Goal: Find specific page/section: Find specific page/section

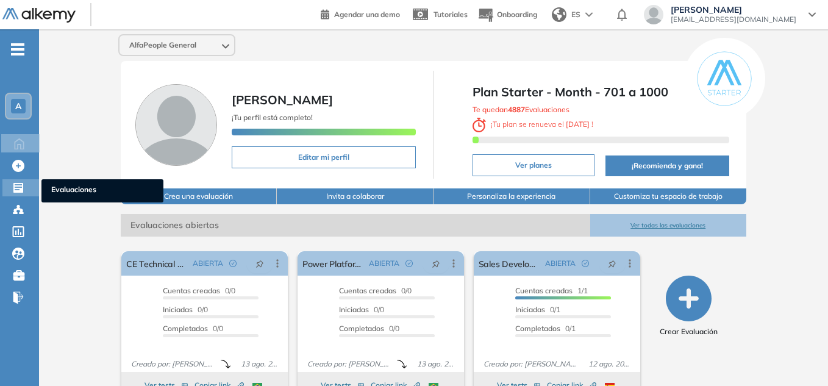
click at [18, 187] on icon at bounding box center [18, 188] width 10 height 10
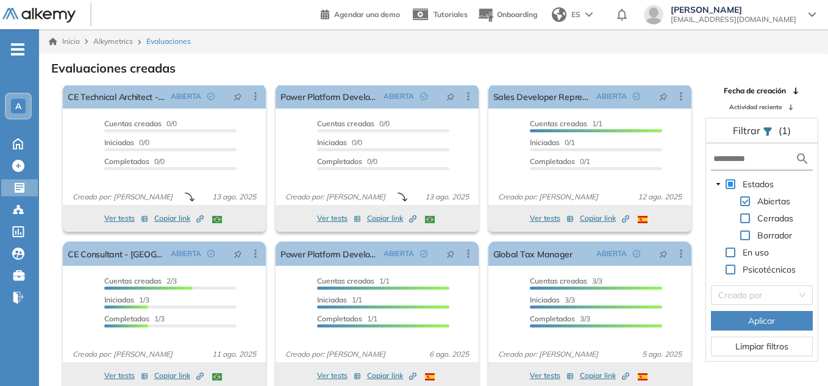
scroll to position [29, 0]
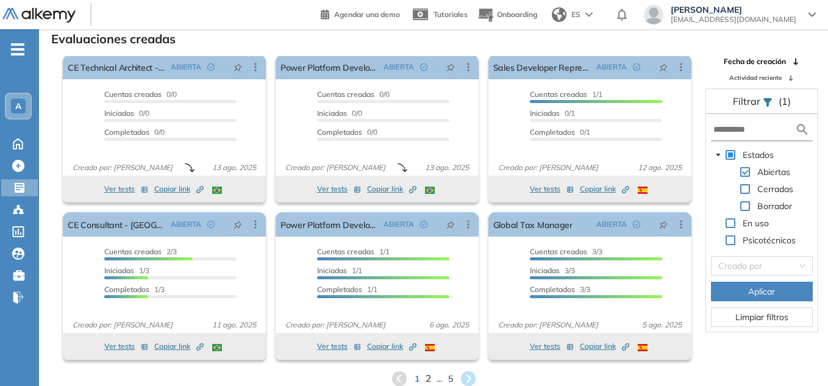
click at [428, 378] on span "2" at bounding box center [427, 379] width 5 height 14
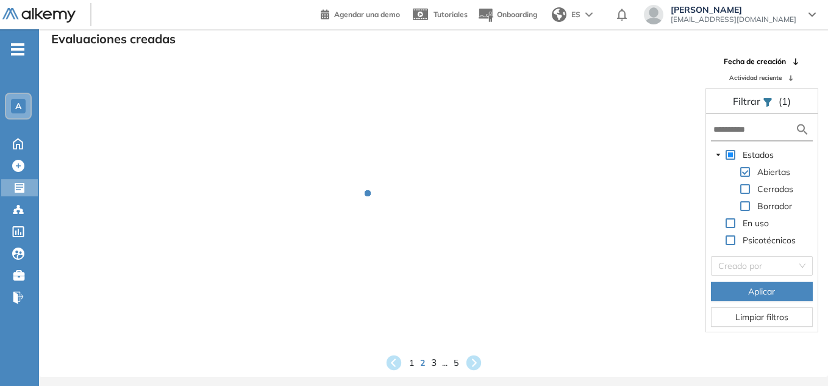
scroll to position [0, 0]
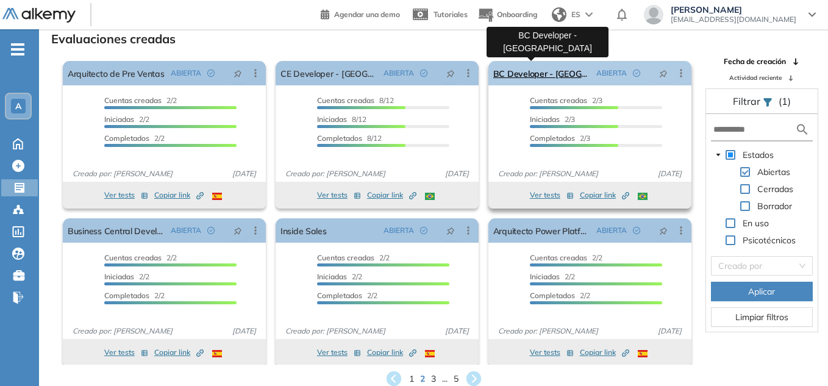
click at [523, 72] on link "BC Developer - [GEOGRAPHIC_DATA]" at bounding box center [543, 73] width 98 height 24
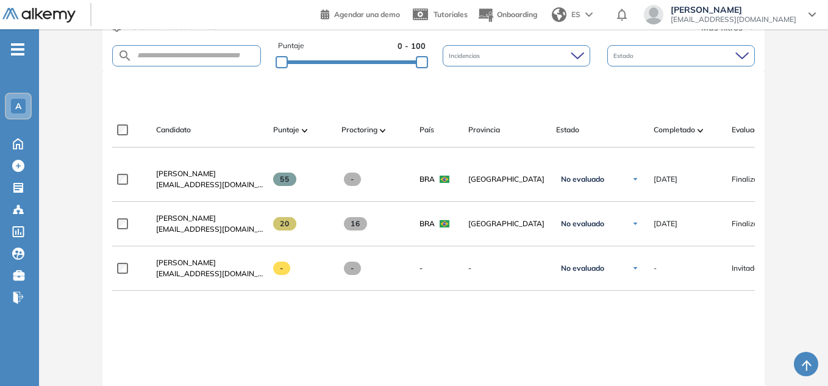
scroll to position [305, 0]
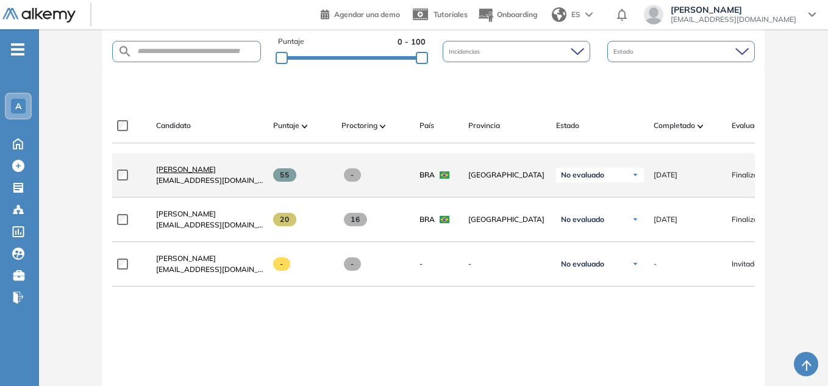
click at [182, 173] on span "[PERSON_NAME]" at bounding box center [186, 169] width 60 height 9
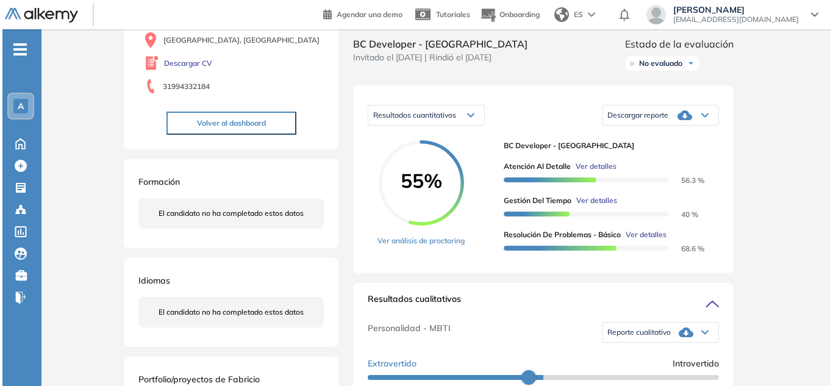
scroll to position [122, 0]
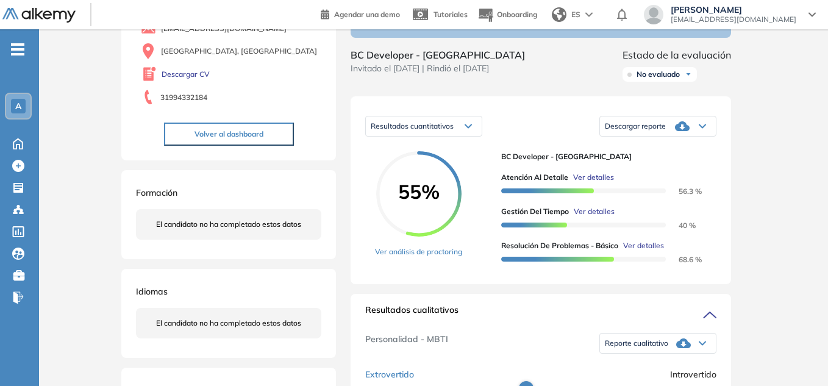
click at [656, 251] on span "Ver detalles" at bounding box center [644, 245] width 41 height 11
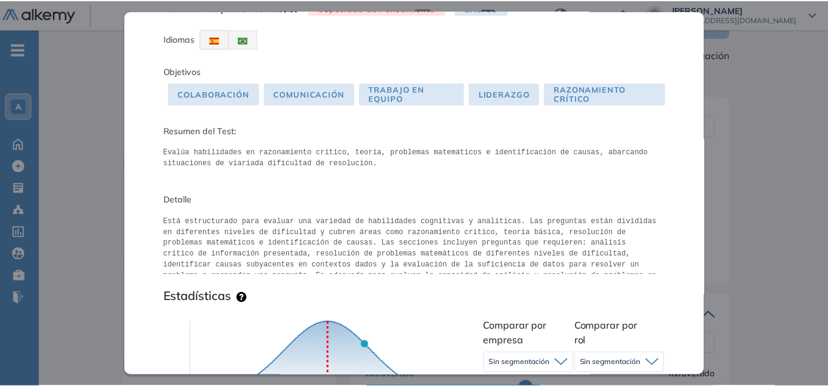
scroll to position [0, 0]
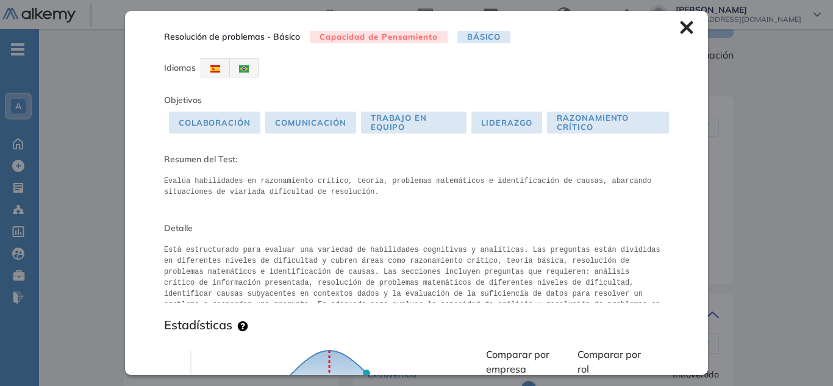
click at [680, 25] on icon at bounding box center [686, 27] width 13 height 13
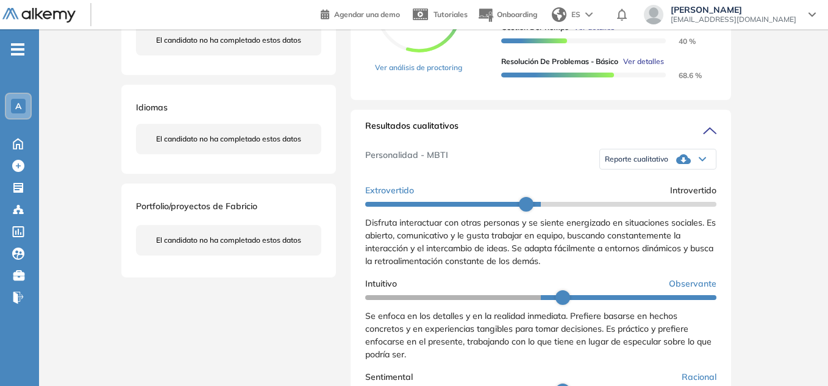
scroll to position [305, 0]
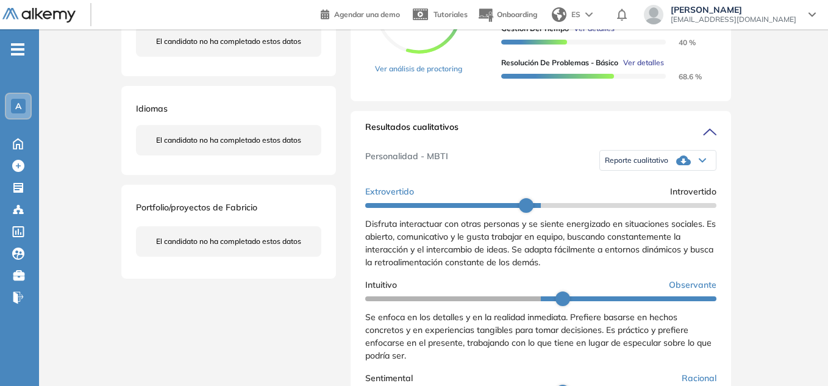
click at [678, 165] on icon at bounding box center [684, 161] width 15 height 10
click at [664, 204] on li "Reporte sin Afinidad AI" at bounding box center [642, 198] width 72 height 12
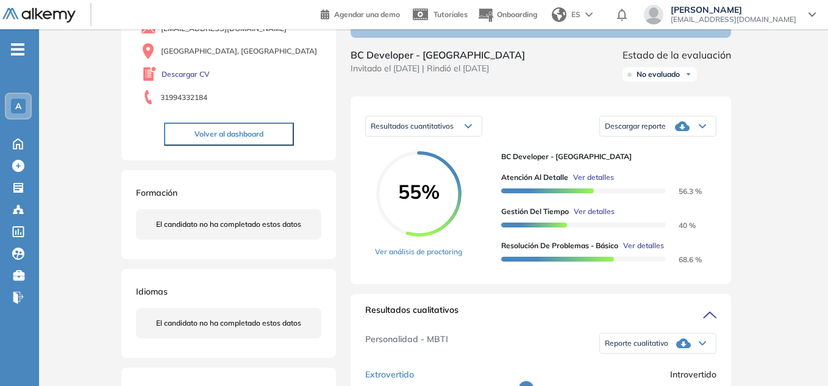
scroll to position [0, 0]
